Goal: Task Accomplishment & Management: Manage account settings

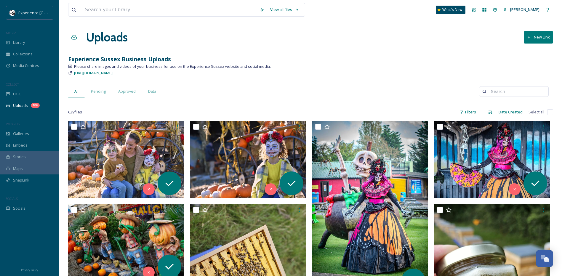
scroll to position [30, 0]
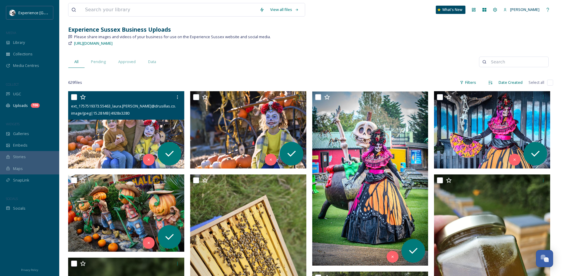
drag, startPoint x: 75, startPoint y: 97, endPoint x: 76, endPoint y: 102, distance: 5.7
click at [75, 97] on input "checkbox" at bounding box center [74, 97] width 6 height 6
checkbox input "true"
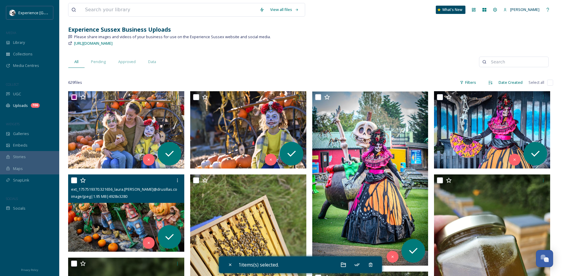
click at [74, 181] on input "checkbox" at bounding box center [74, 180] width 6 height 6
checkbox input "true"
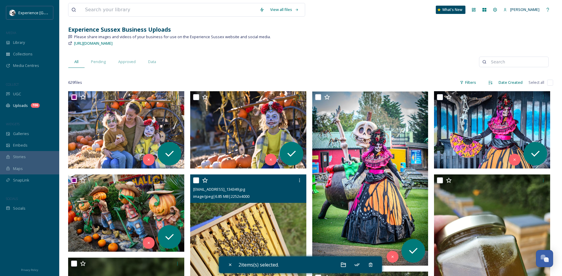
click at [195, 181] on input "checkbox" at bounding box center [196, 180] width 6 height 6
checkbox input "true"
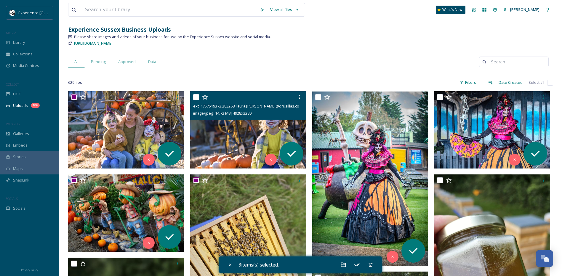
click at [195, 97] on input "checkbox" at bounding box center [196, 97] width 6 height 6
checkbox input "true"
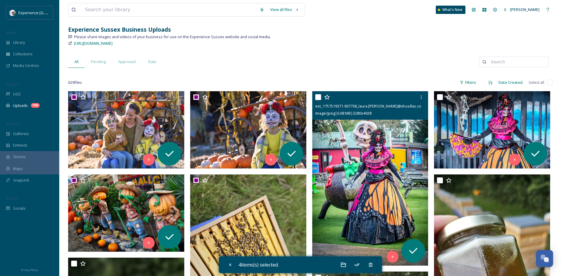
click at [320, 99] on input "checkbox" at bounding box center [318, 97] width 6 height 6
checkbox input "true"
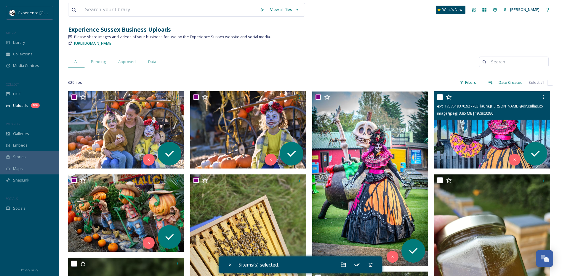
click at [438, 96] on input "checkbox" at bounding box center [440, 97] width 6 height 6
checkbox input "true"
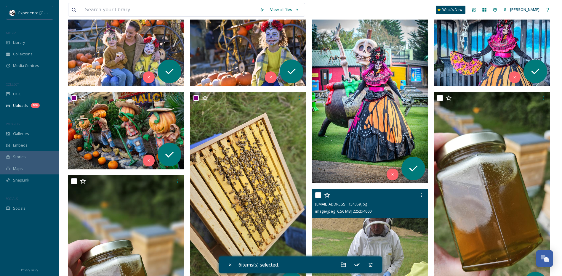
scroll to position [118, 0]
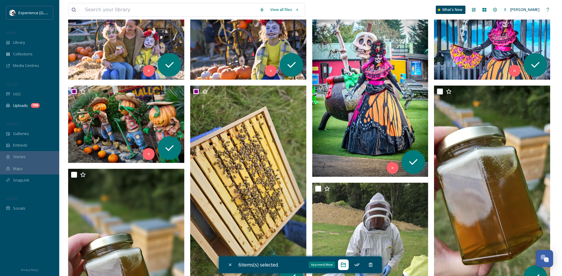
click at [345, 266] on icon at bounding box center [343, 265] width 6 height 6
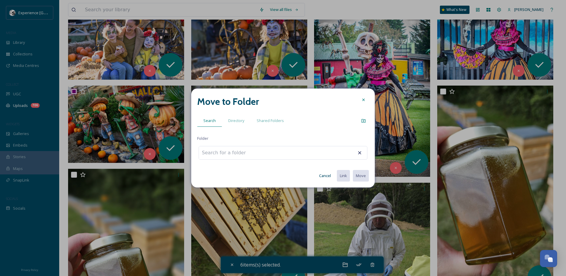
click at [261, 151] on div at bounding box center [283, 153] width 169 height 14
click at [256, 155] on input at bounding box center [231, 152] width 65 height 13
click at [290, 170] on div "[DATE]" at bounding box center [283, 167] width 162 height 7
type input "[DATE]"
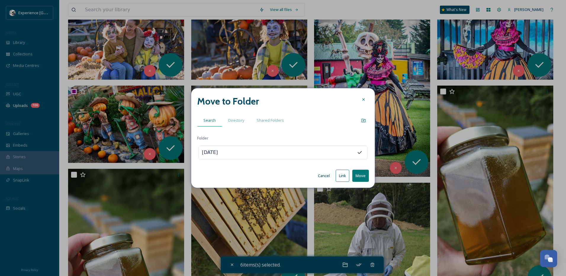
drag, startPoint x: 362, startPoint y: 176, endPoint x: 340, endPoint y: 131, distance: 50.7
click at [340, 131] on div "Move to Folder Search Directory Shared Folders Folder [DATE] Cancel Link Move" at bounding box center [283, 137] width 184 height 99
click at [364, 120] on icon at bounding box center [363, 120] width 5 height 5
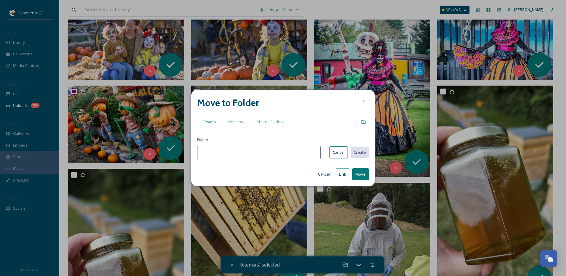
click at [285, 154] on input at bounding box center [258, 153] width 123 height 14
type input "Drusillas"
click at [360, 154] on button "Create" at bounding box center [359, 152] width 19 height 12
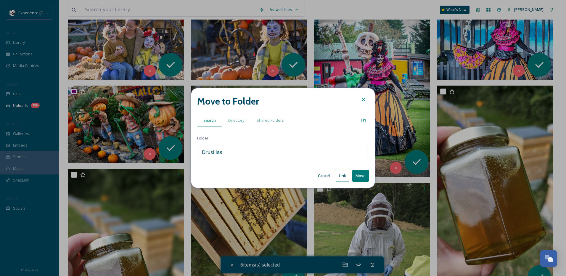
click at [363, 176] on button "Move" at bounding box center [360, 176] width 17 height 12
checkbox input "false"
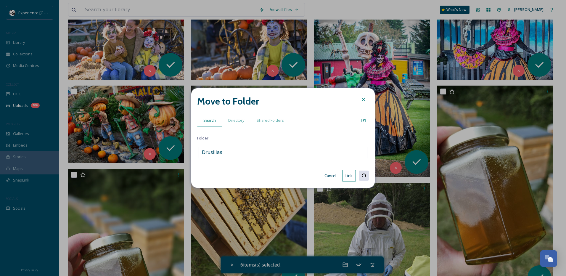
checkbox input "false"
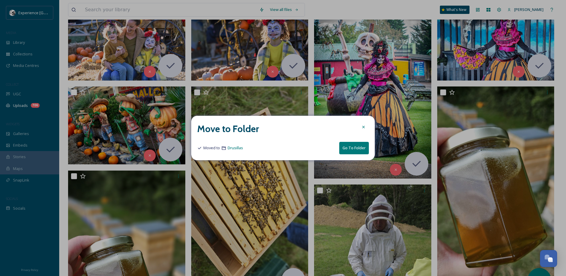
click at [363, 127] on icon at bounding box center [363, 127] width 2 height 2
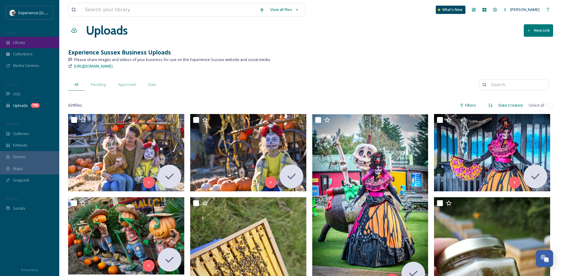
scroll to position [0, 0]
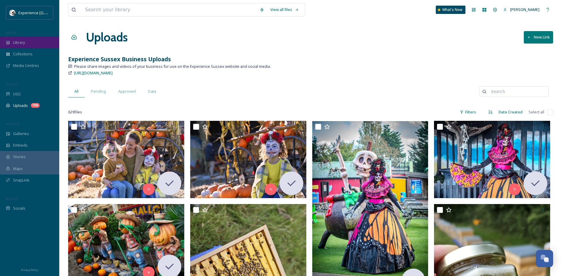
click at [33, 43] on div "Library" at bounding box center [29, 43] width 59 height 12
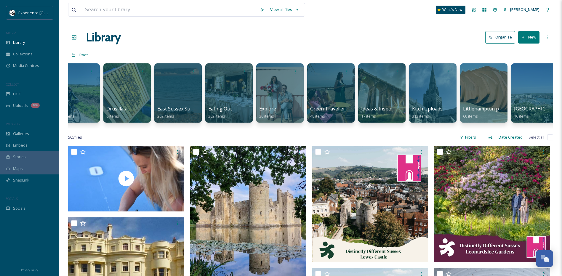
scroll to position [0, 207]
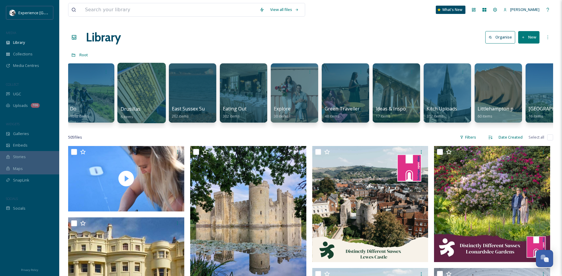
click at [147, 81] on div at bounding box center [141, 93] width 48 height 60
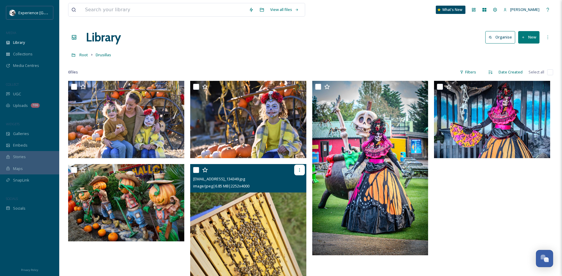
click at [298, 169] on icon at bounding box center [299, 170] width 5 height 5
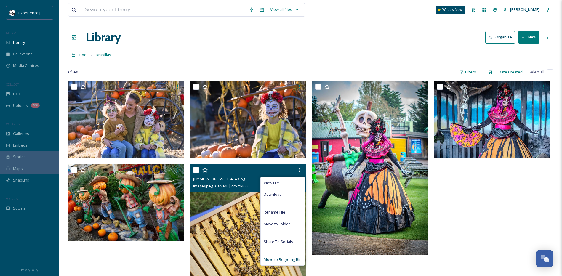
click at [284, 259] on span "Move to Recycling Bin" at bounding box center [282, 260] width 38 height 6
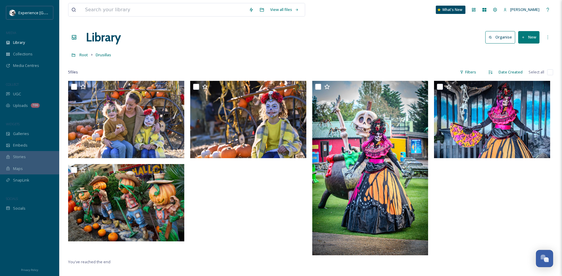
click at [509, 40] on button "Organise" at bounding box center [500, 37] width 30 height 12
click at [549, 36] on icon at bounding box center [547, 37] width 5 height 5
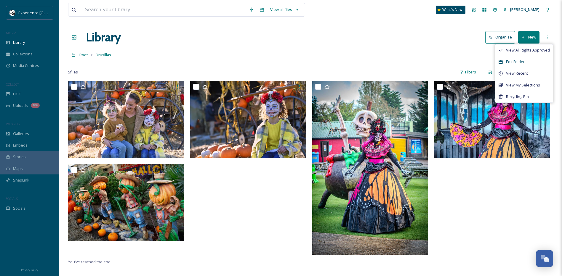
click at [532, 65] on div "Edit Folder" at bounding box center [523, 62] width 57 height 12
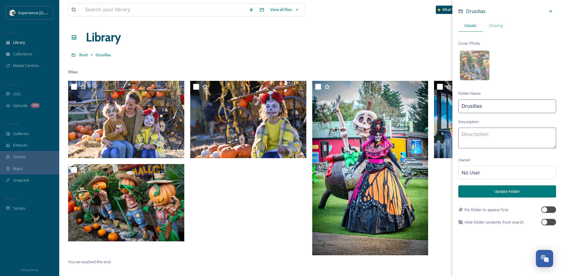
click at [499, 193] on button "Update Folder" at bounding box center [507, 191] width 98 height 12
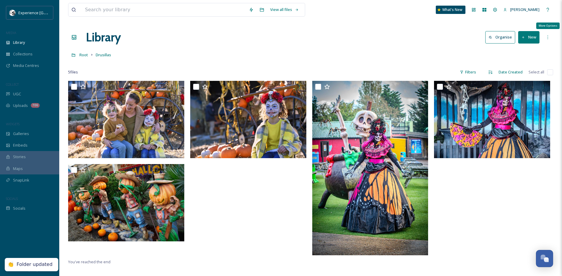
click at [547, 38] on icon at bounding box center [547, 37] width 5 height 5
click at [404, 50] on div "Root Drusillas" at bounding box center [310, 54] width 485 height 11
click at [81, 55] on span "Root" at bounding box center [83, 54] width 9 height 5
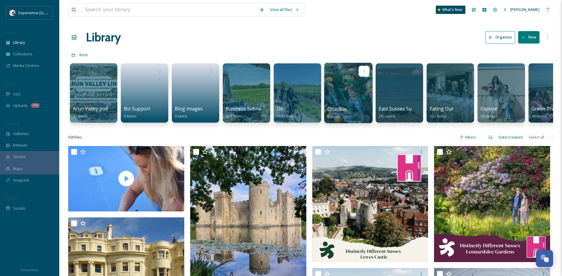
click at [362, 74] on div at bounding box center [364, 71] width 11 height 11
click at [358, 97] on span "Move to Folder" at bounding box center [352, 96] width 27 height 6
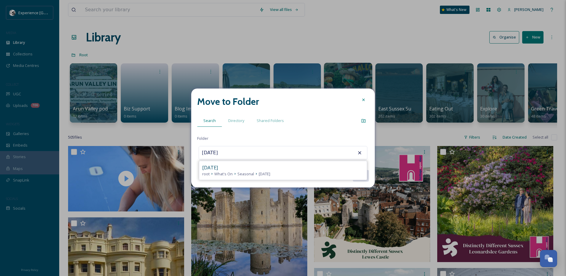
click at [262, 172] on span "[DATE]" at bounding box center [265, 174] width 12 height 6
type input "[DATE]"
click at [361, 175] on button "Move" at bounding box center [360, 176] width 17 height 12
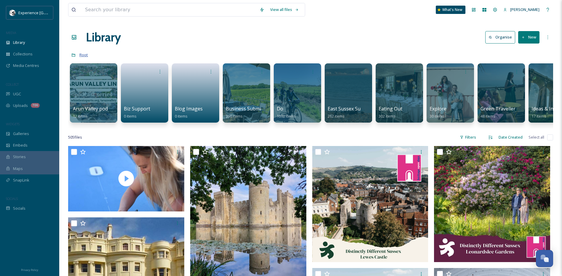
click at [84, 56] on span "Root" at bounding box center [83, 54] width 9 height 5
click at [203, 5] on input at bounding box center [169, 9] width 174 height 13
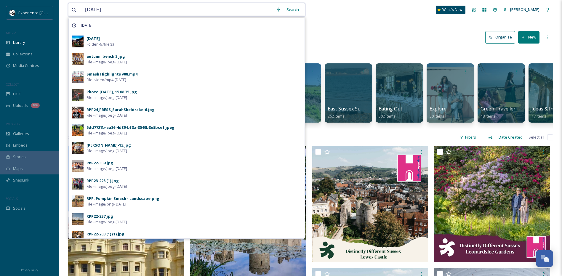
type input "[DATE]"
click at [168, 42] on div "[DATE] Folder - 67 file(s)" at bounding box center [193, 41] width 215 height 11
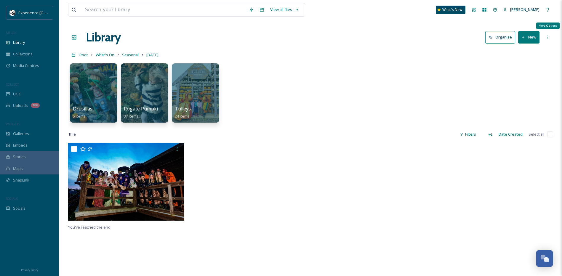
click at [547, 39] on icon at bounding box center [547, 37] width 5 height 5
click at [423, 92] on div "Drusillas 5 items Rogate Pumpkin patch 37 items Tulleys 24 items" at bounding box center [310, 94] width 485 height 68
click at [155, 29] on div "Library Organise New" at bounding box center [310, 37] width 485 height 18
